Goal: Find specific page/section: Find specific page/section

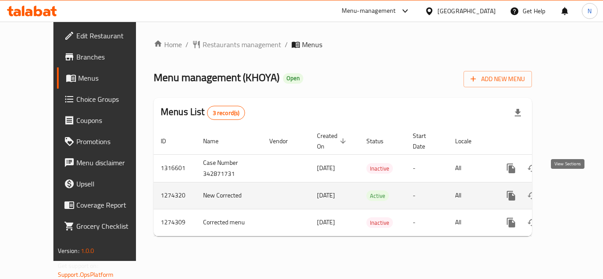
click at [571, 191] on icon "enhanced table" at bounding box center [574, 196] width 11 height 11
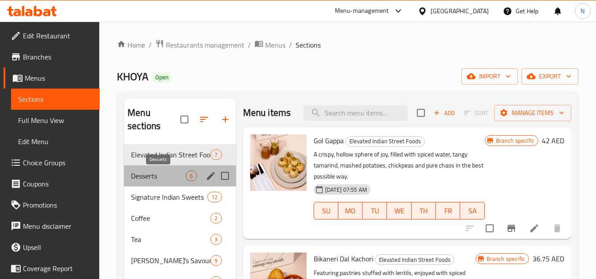
click at [159, 179] on span "Desserts" at bounding box center [158, 176] width 55 height 11
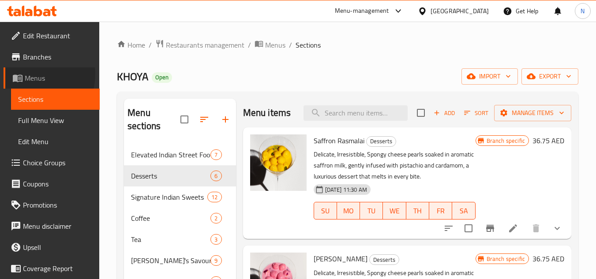
click at [30, 74] on span "Menus" at bounding box center [59, 78] width 68 height 11
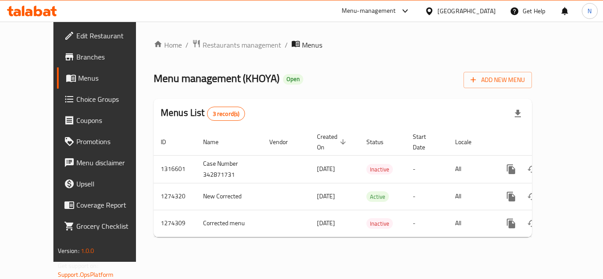
click at [382, 72] on div "Menu management ( KHOYA ) Open Add New Menu" at bounding box center [343, 78] width 378 height 20
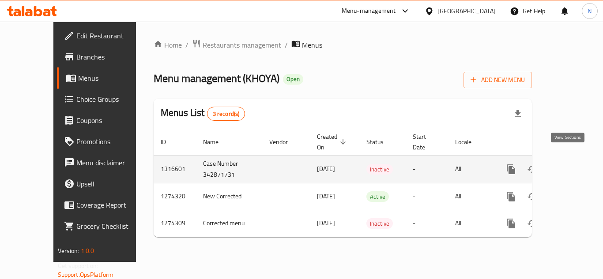
click at [569, 164] on icon "enhanced table" at bounding box center [574, 169] width 11 height 11
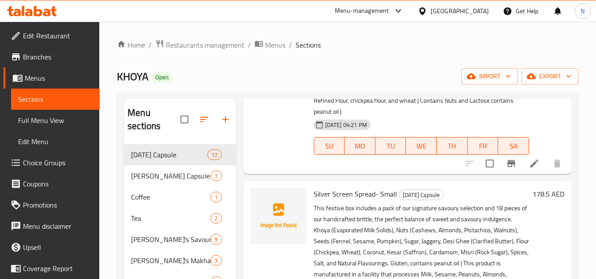
scroll to position [265, 0]
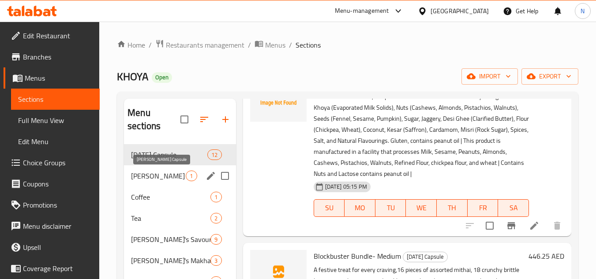
click at [140, 177] on span "[PERSON_NAME] Capsule" at bounding box center [158, 176] width 55 height 11
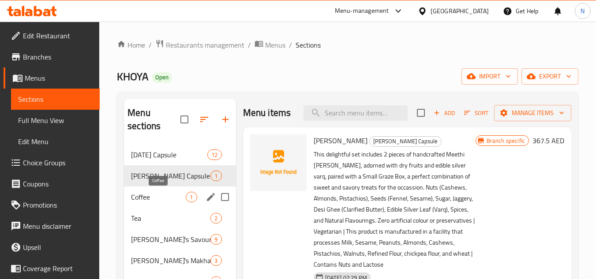
click at [152, 200] on span "Coffee" at bounding box center [158, 197] width 55 height 11
